Goal: Book appointment/travel/reservation

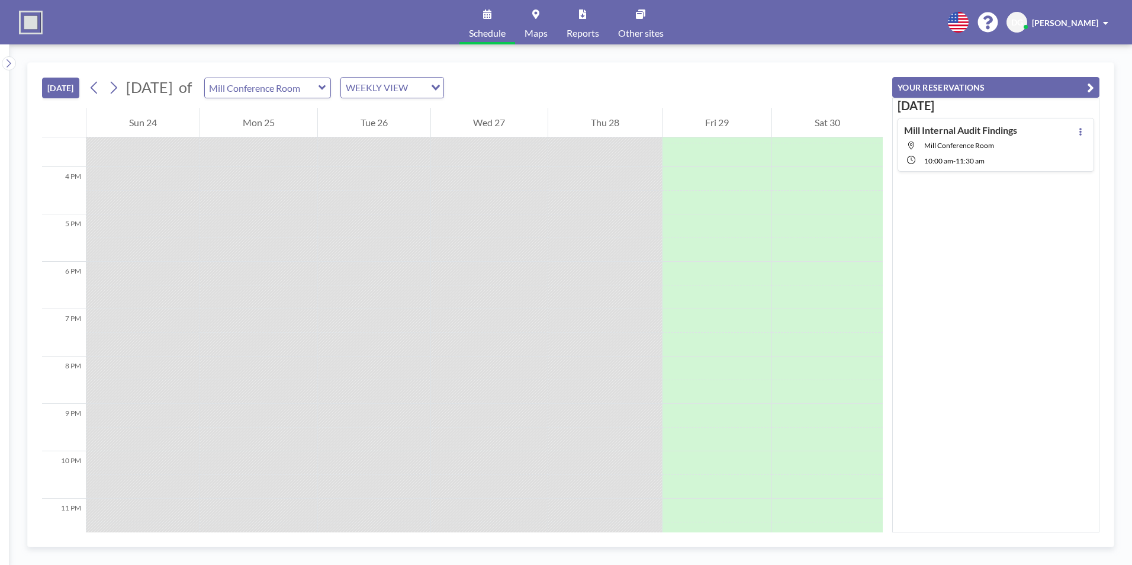
scroll to position [748, 0]
click at [121, 88] on button at bounding box center [113, 87] width 19 height 19
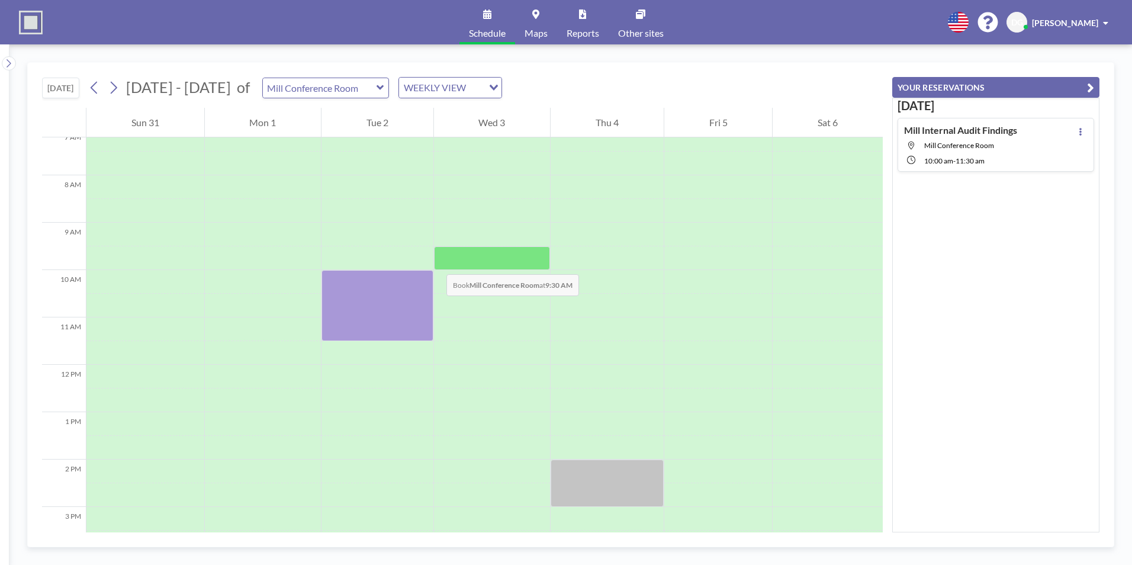
scroll to position [355, 0]
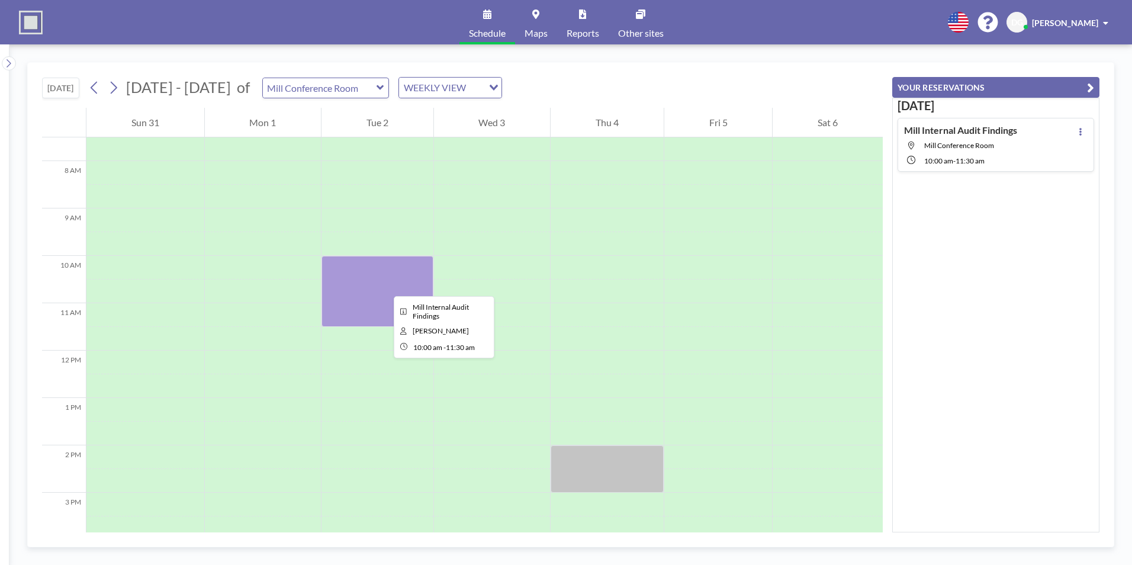
click at [384, 285] on div at bounding box center [377, 291] width 112 height 71
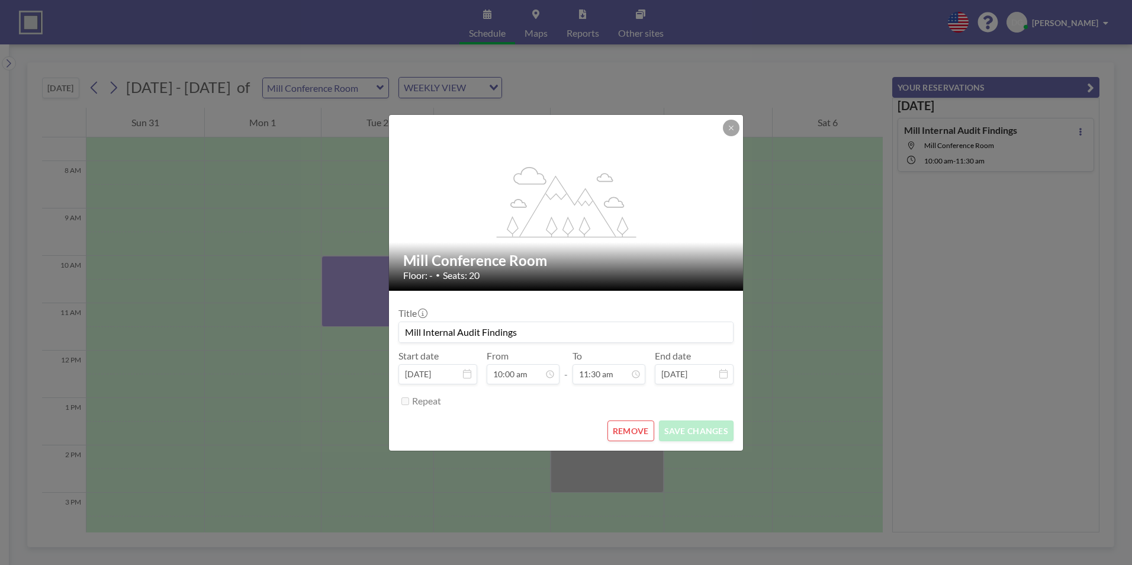
scroll to position [421, 0]
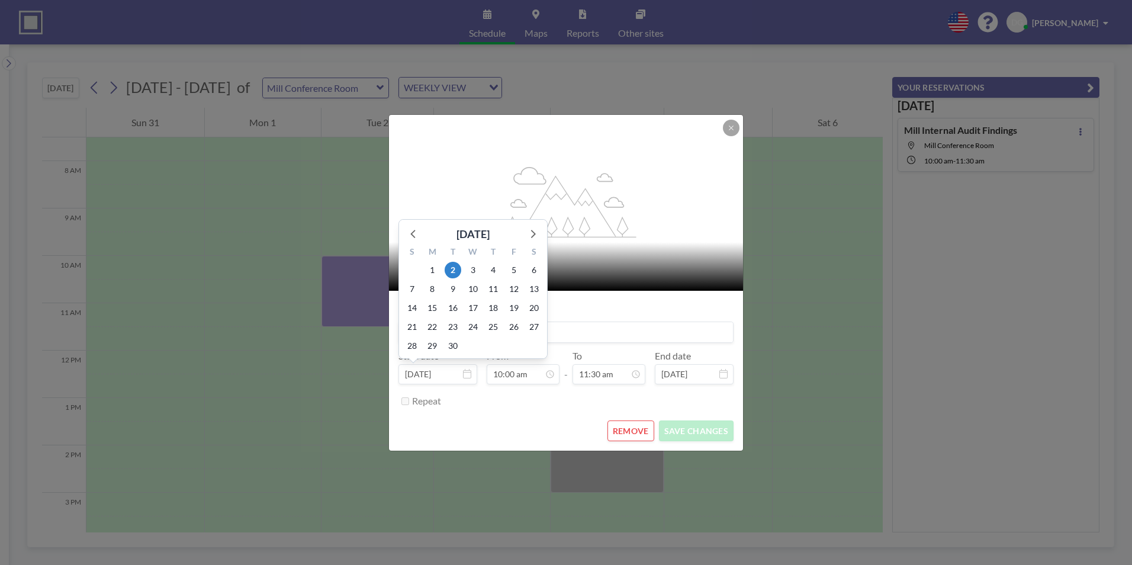
click at [469, 379] on input "[DATE]" at bounding box center [437, 374] width 79 height 20
click at [476, 273] on span "3" at bounding box center [473, 270] width 17 height 17
type input "[DATE]"
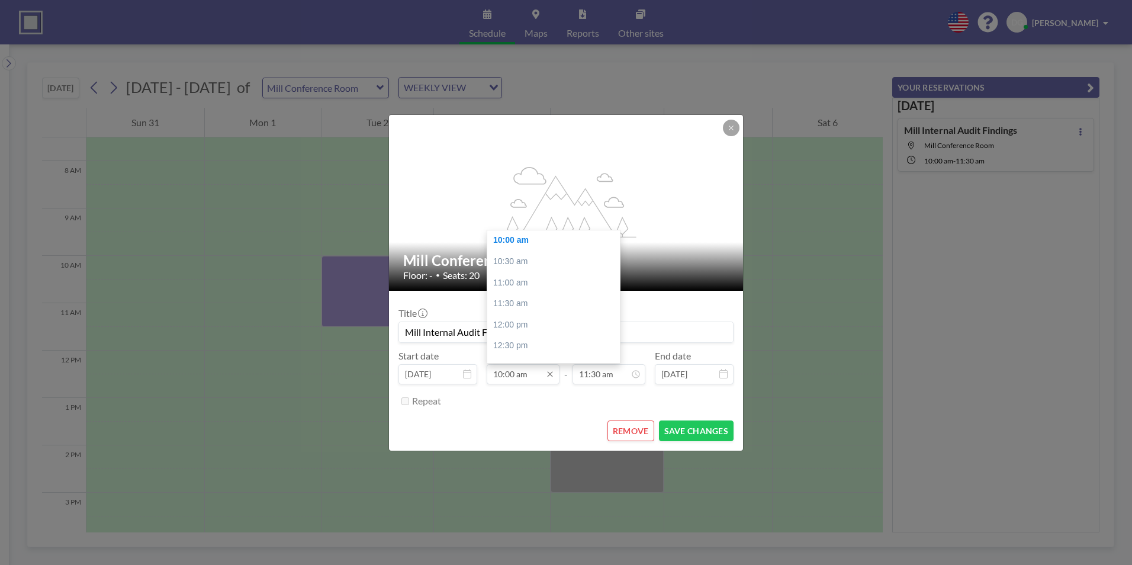
click at [511, 374] on input "10:00 am" at bounding box center [523, 374] width 73 height 20
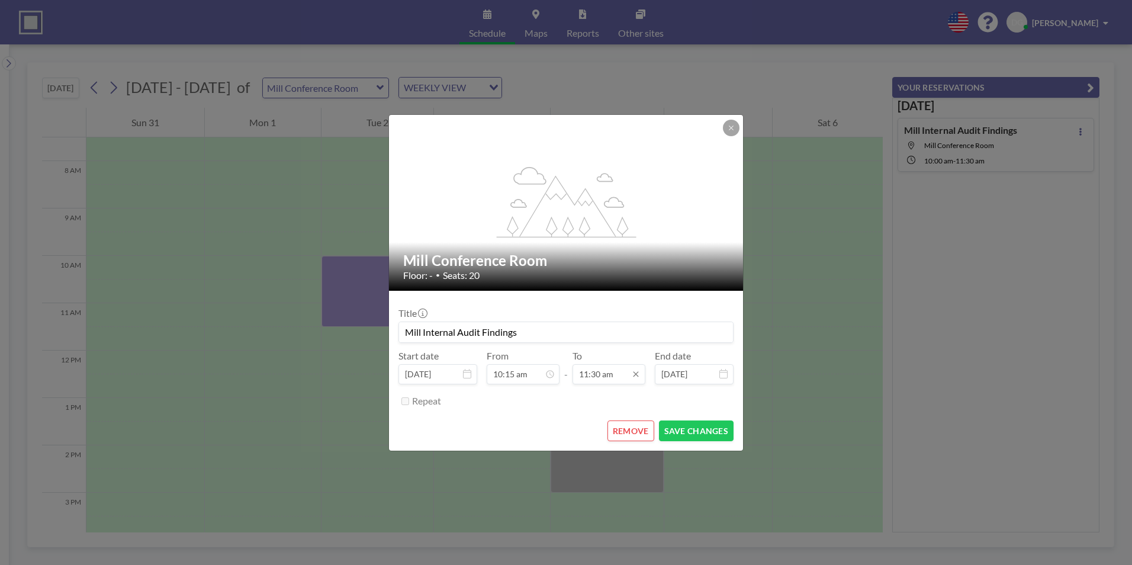
scroll to position [485, 0]
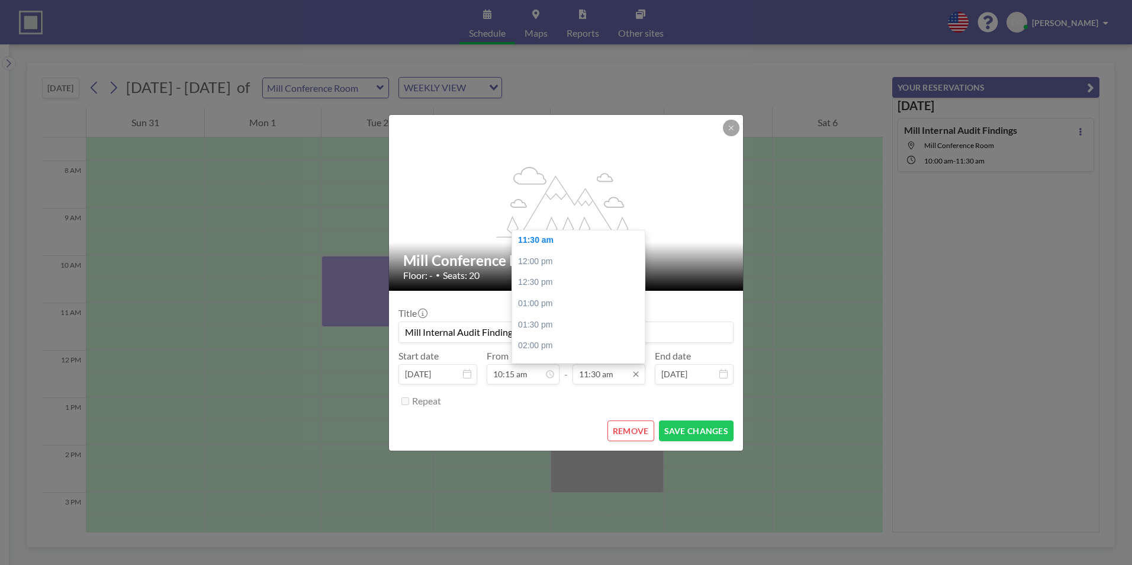
type input "10:15 am"
click at [598, 376] on input "11:30 am" at bounding box center [608, 374] width 73 height 20
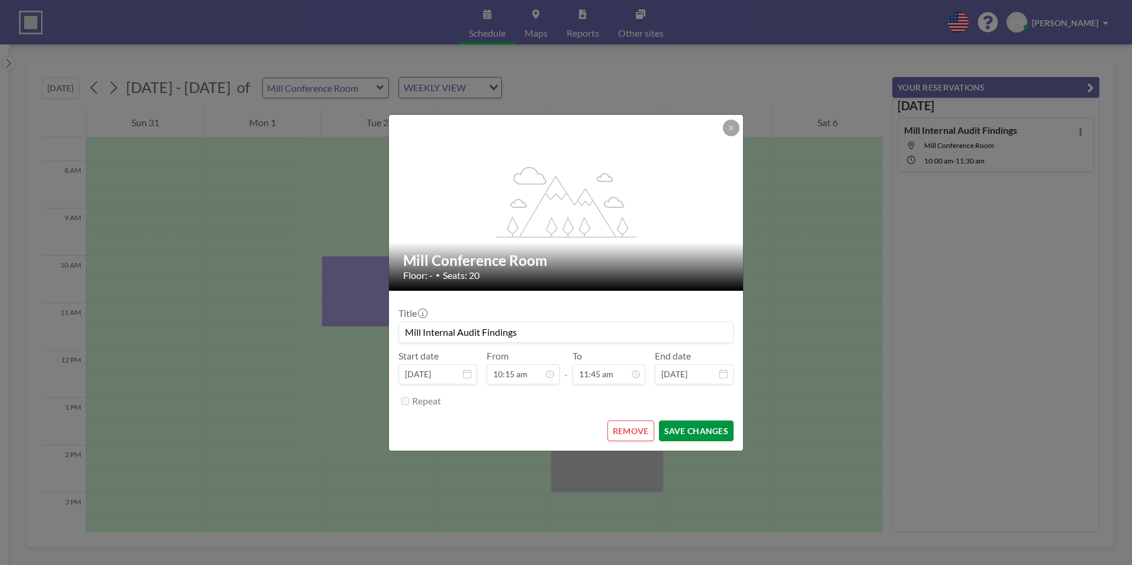
type input "11:45 am"
click at [694, 425] on button "SAVE CHANGES" at bounding box center [696, 430] width 75 height 21
